Goal: Navigation & Orientation: Understand site structure

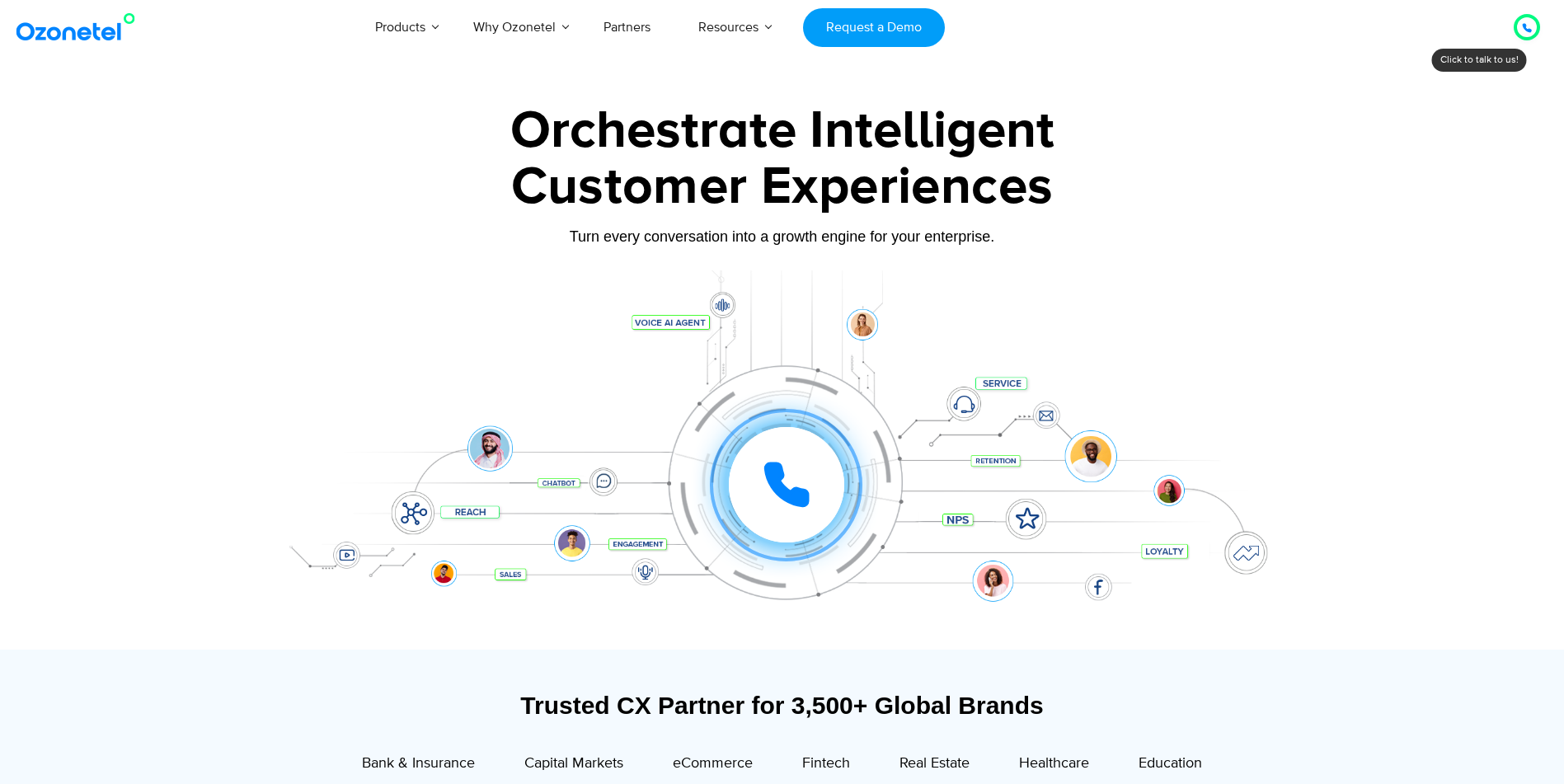
click at [1531, 25] on icon at bounding box center [1527, 27] width 9 height 9
click at [1523, 23] on div at bounding box center [1527, 26] width 9 height 20
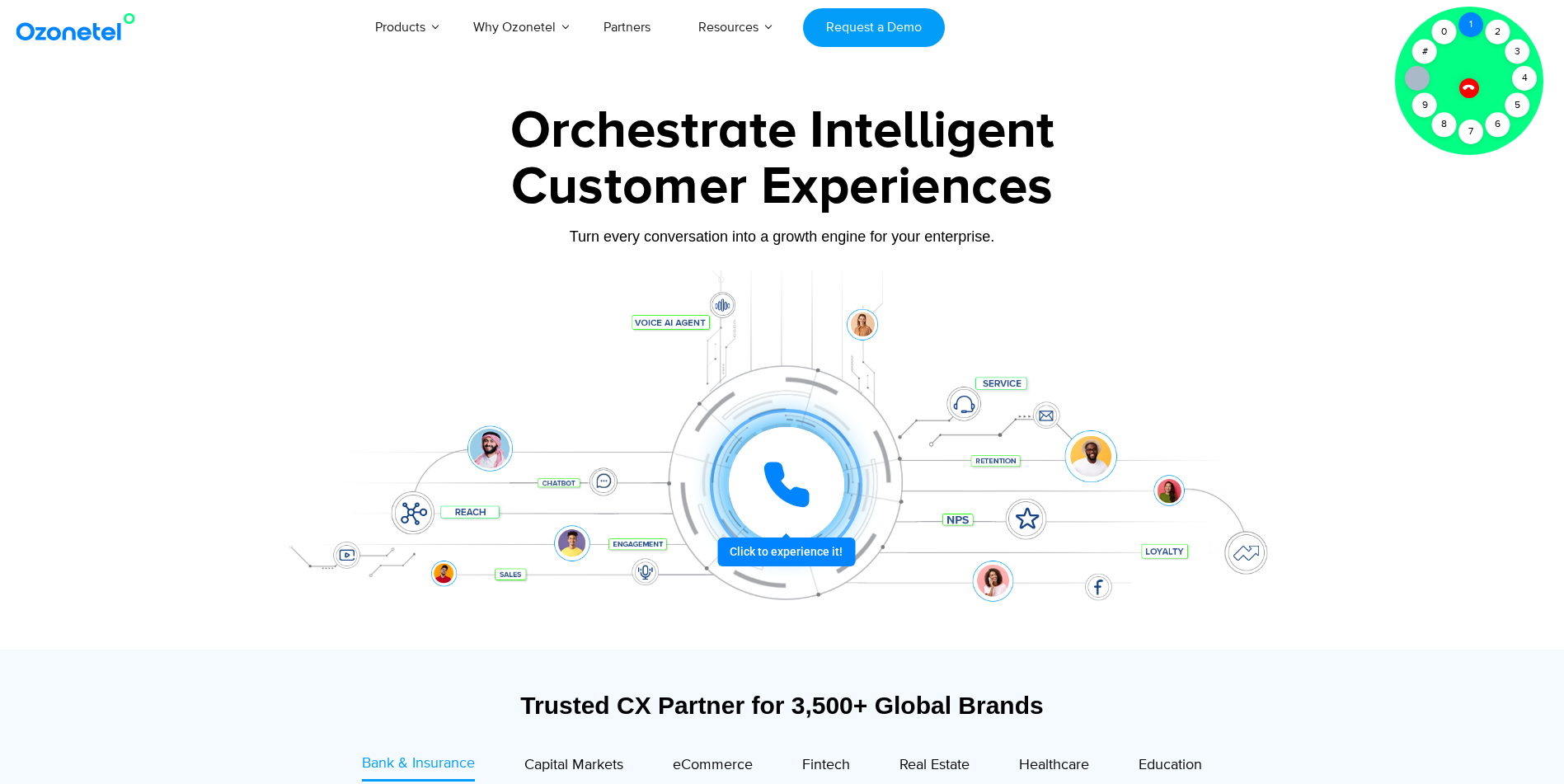
click at [1471, 26] on div "1" at bounding box center [1471, 25] width 25 height 25
click at [1224, 409] on div "Click to experience it! Call in progress... 1 2 3 4 5 6 7 8 9 # 0" at bounding box center [782, 451] width 1030 height 280
click at [1475, 88] on div at bounding box center [1469, 88] width 21 height 21
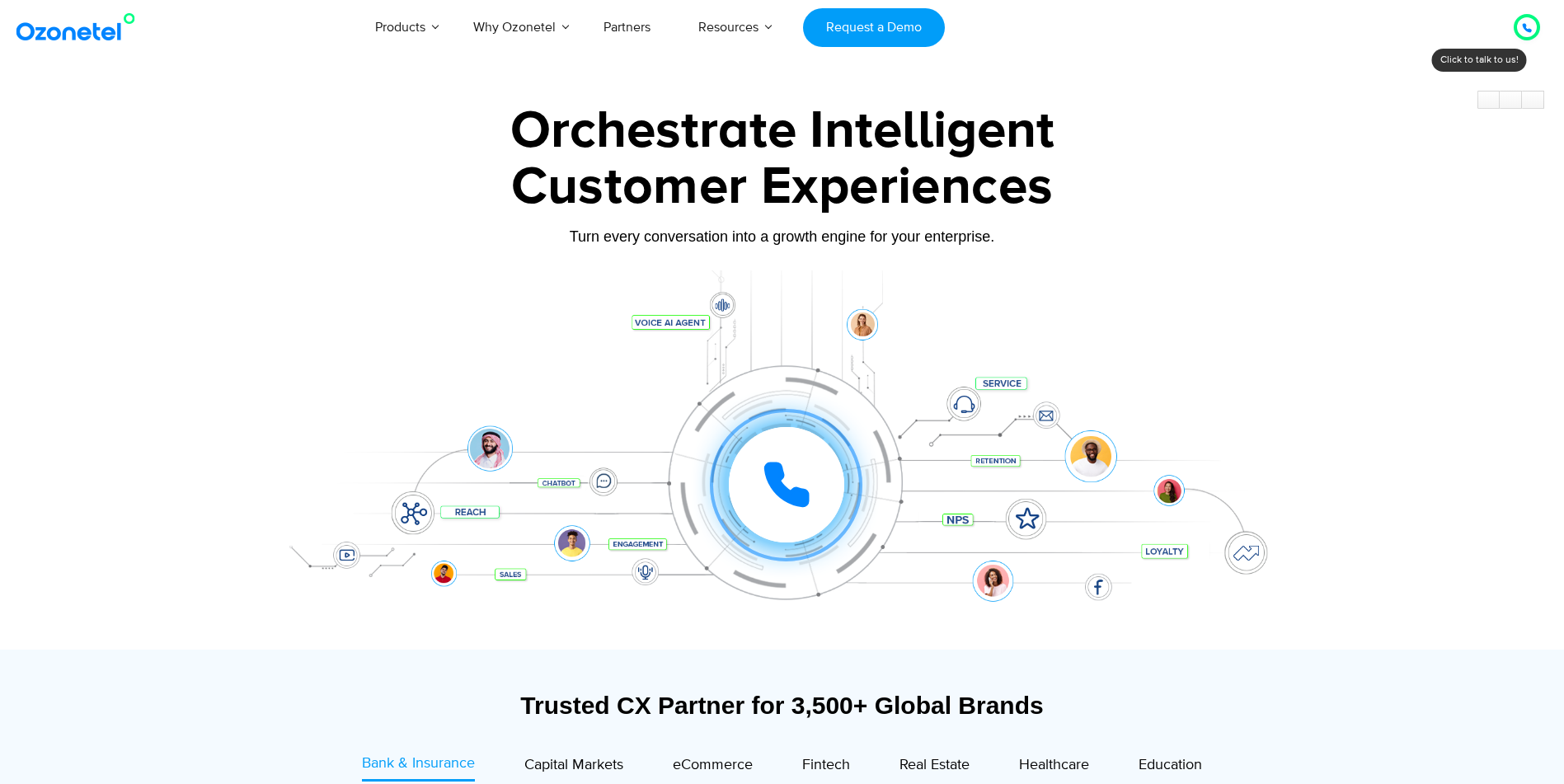
click at [808, 487] on icon at bounding box center [786, 484] width 49 height 49
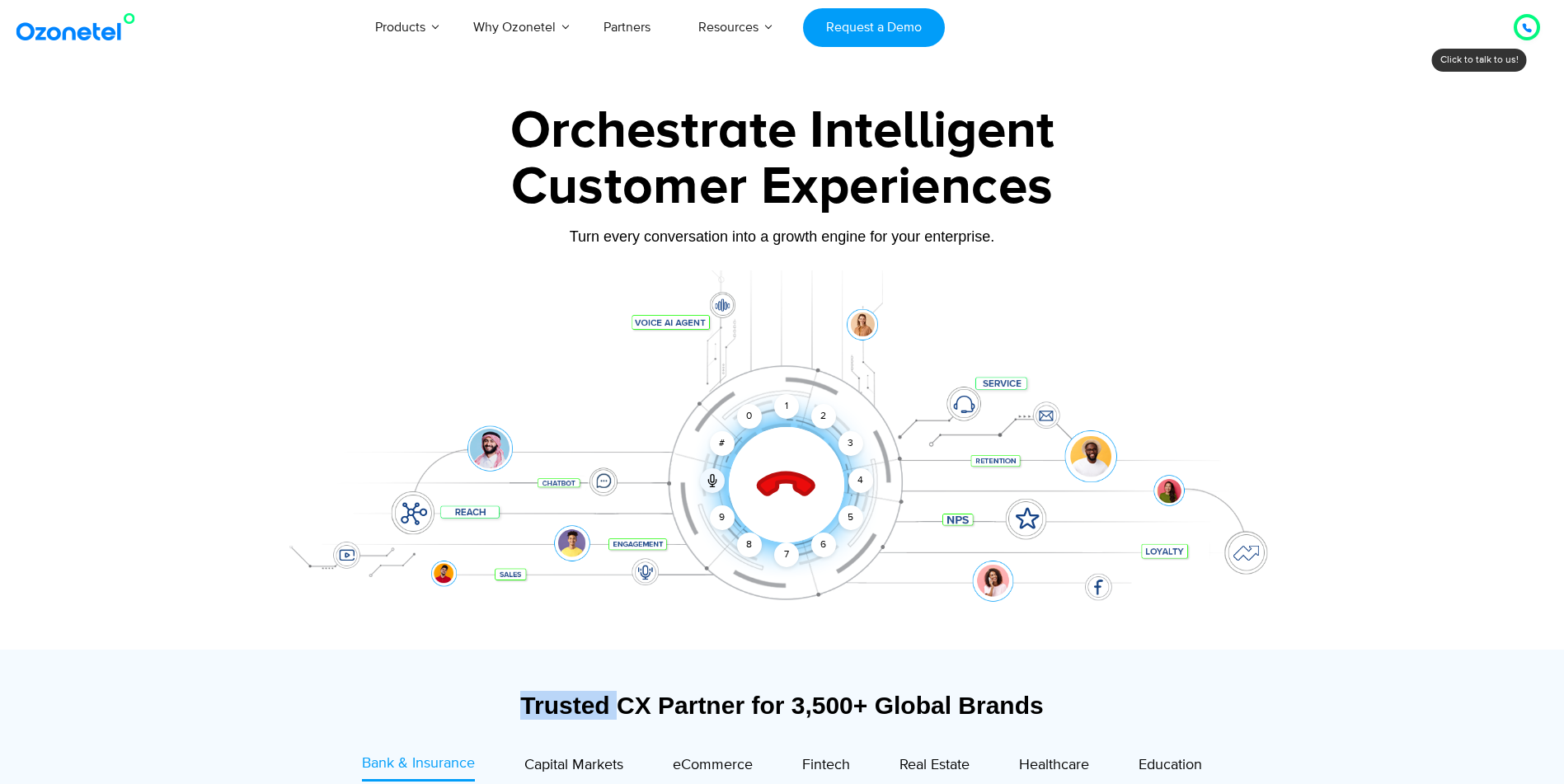
click at [808, 487] on icon at bounding box center [786, 485] width 70 height 70
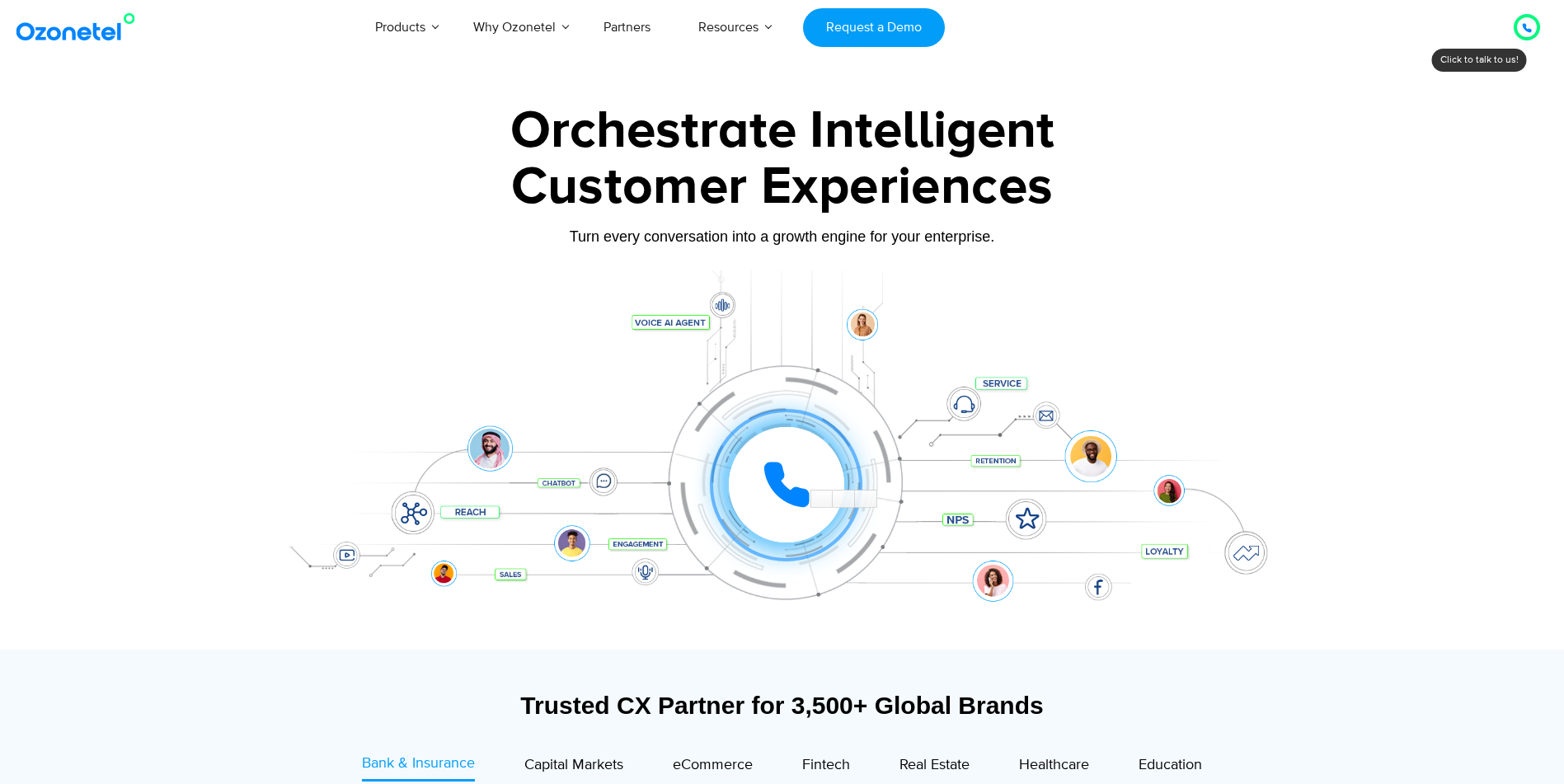
click at [808, 487] on icon at bounding box center [786, 484] width 49 height 49
click at [793, 477] on icon at bounding box center [785, 485] width 58 height 58
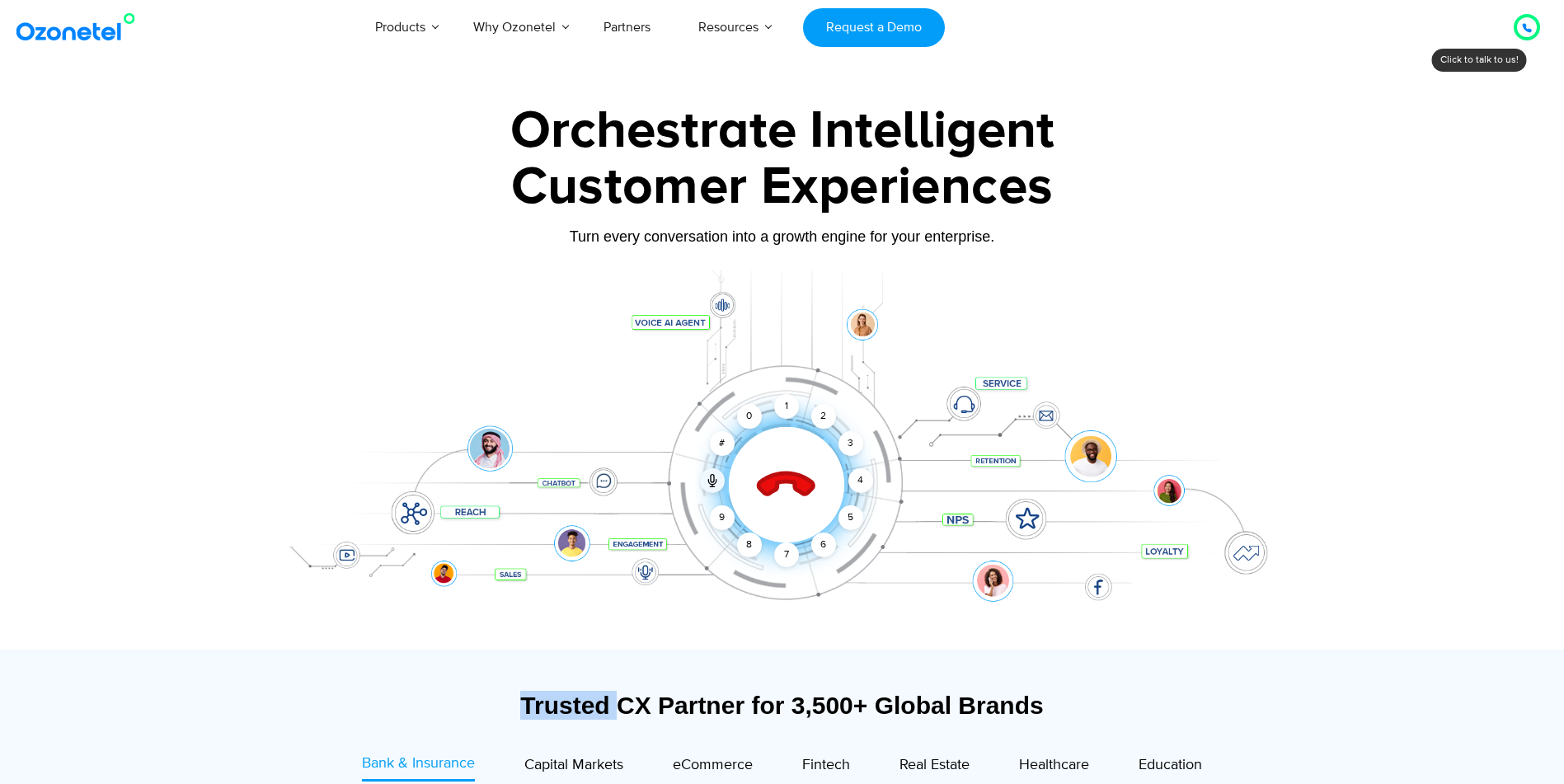
click at [793, 477] on icon at bounding box center [785, 485] width 58 height 58
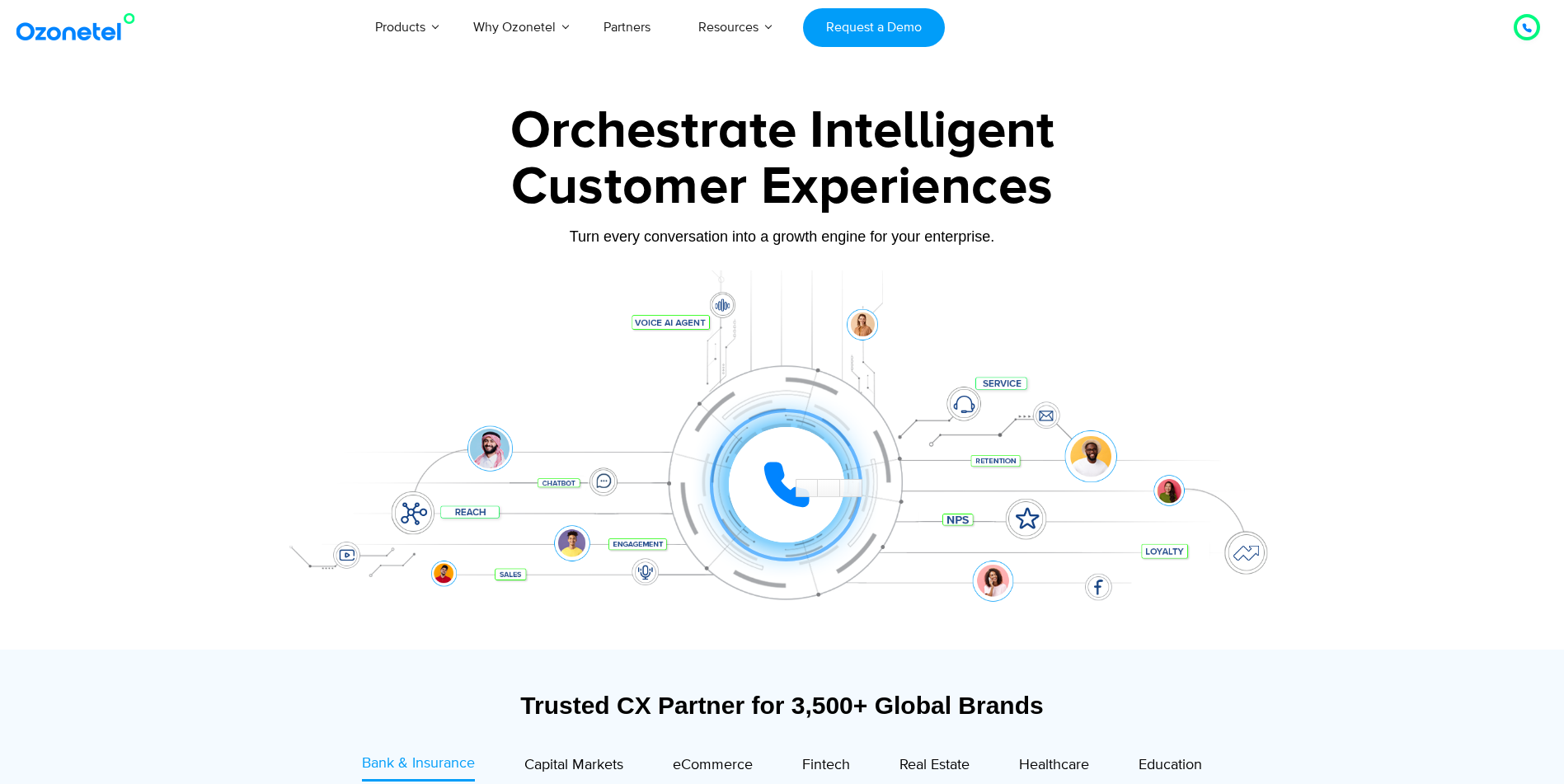
click at [1330, 351] on div at bounding box center [782, 368] width 1564 height 561
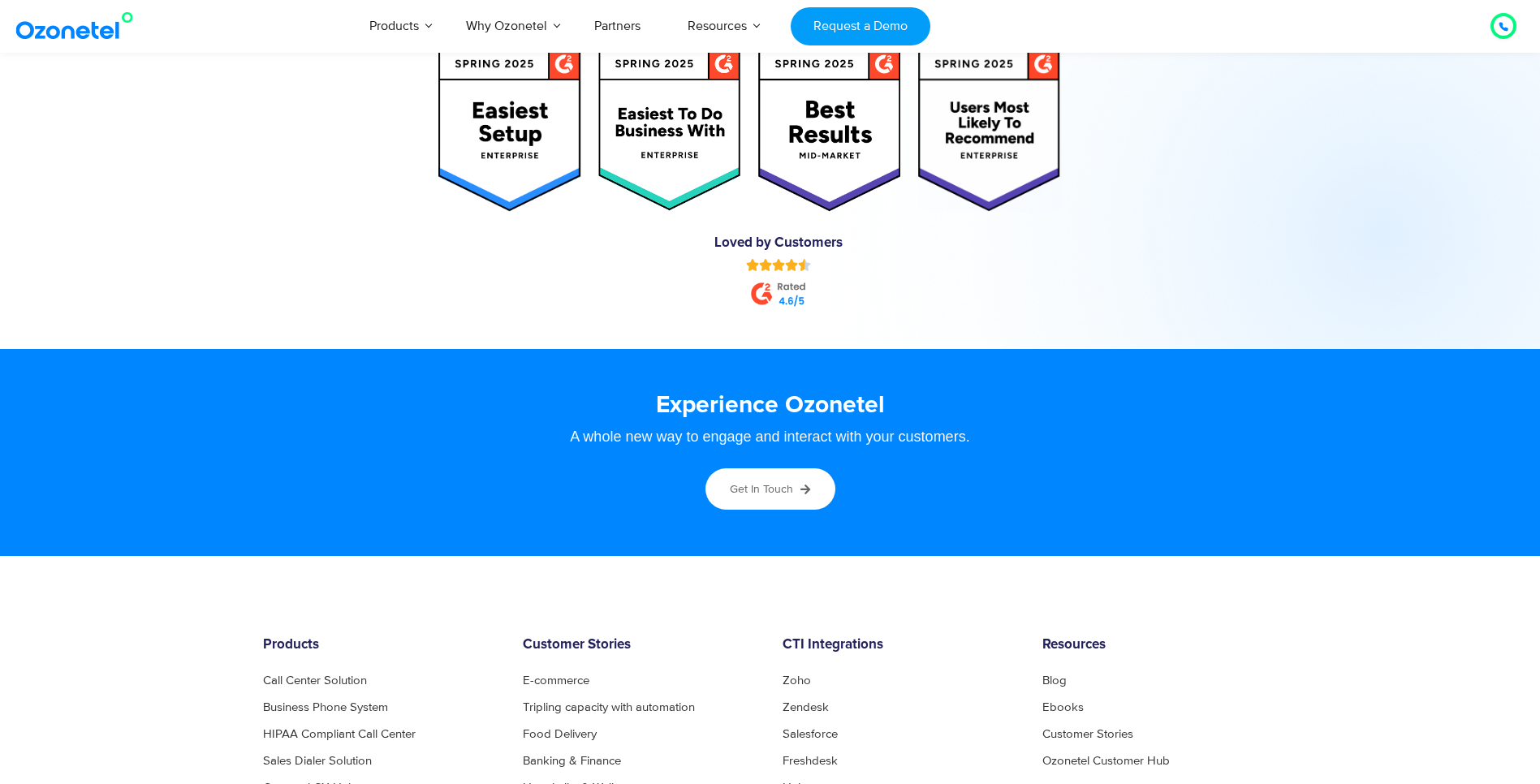
scroll to position [8312, 0]
